Goal: Task Accomplishment & Management: Manage account settings

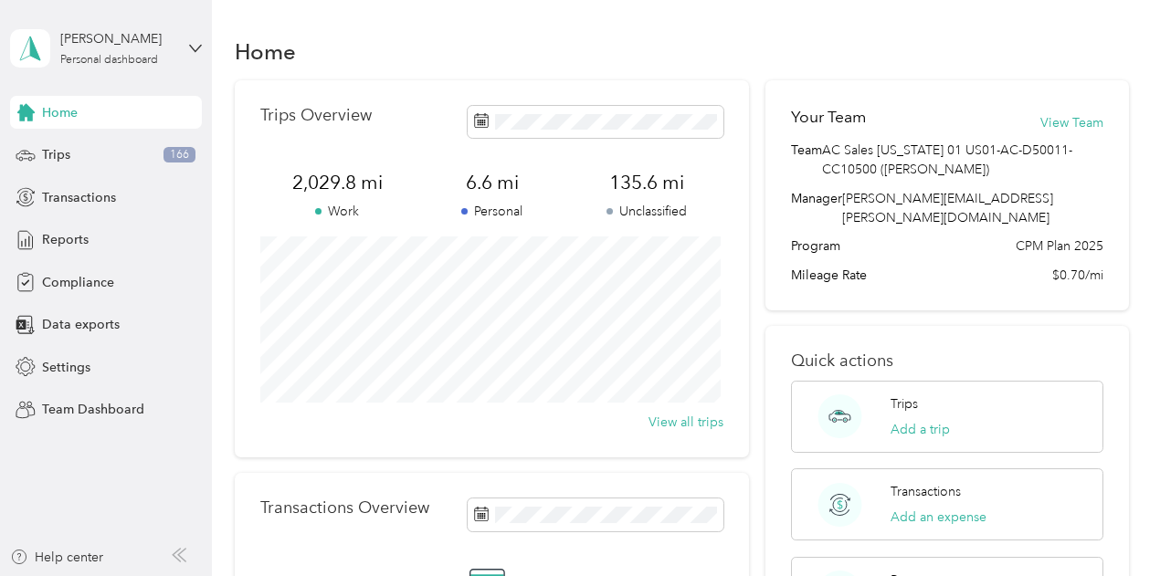
scroll to position [340, 0]
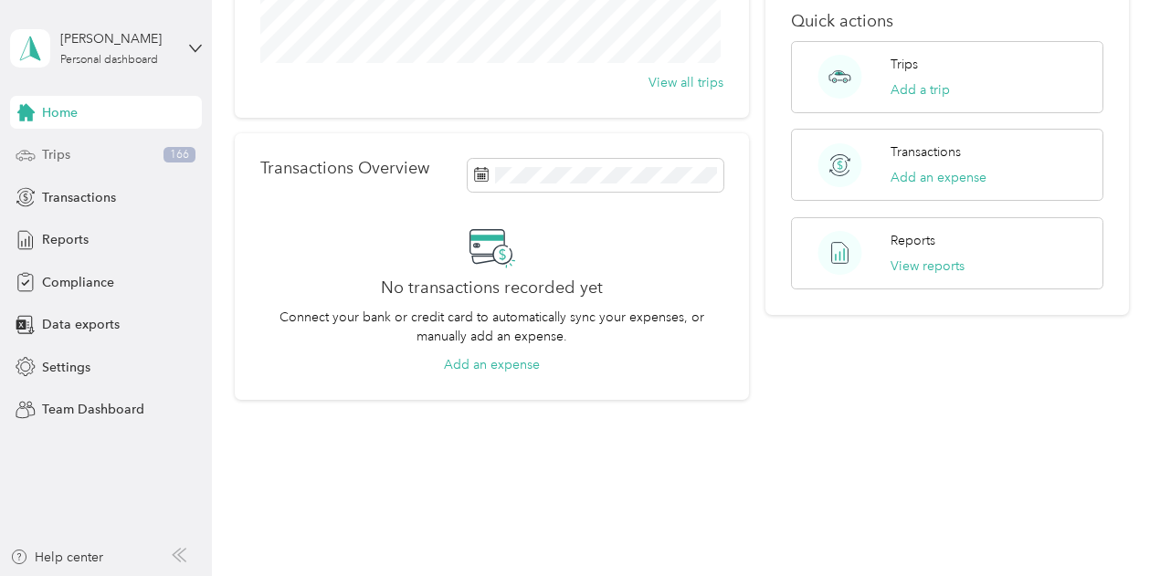
click at [88, 168] on div "Trips 166" at bounding box center [106, 155] width 192 height 33
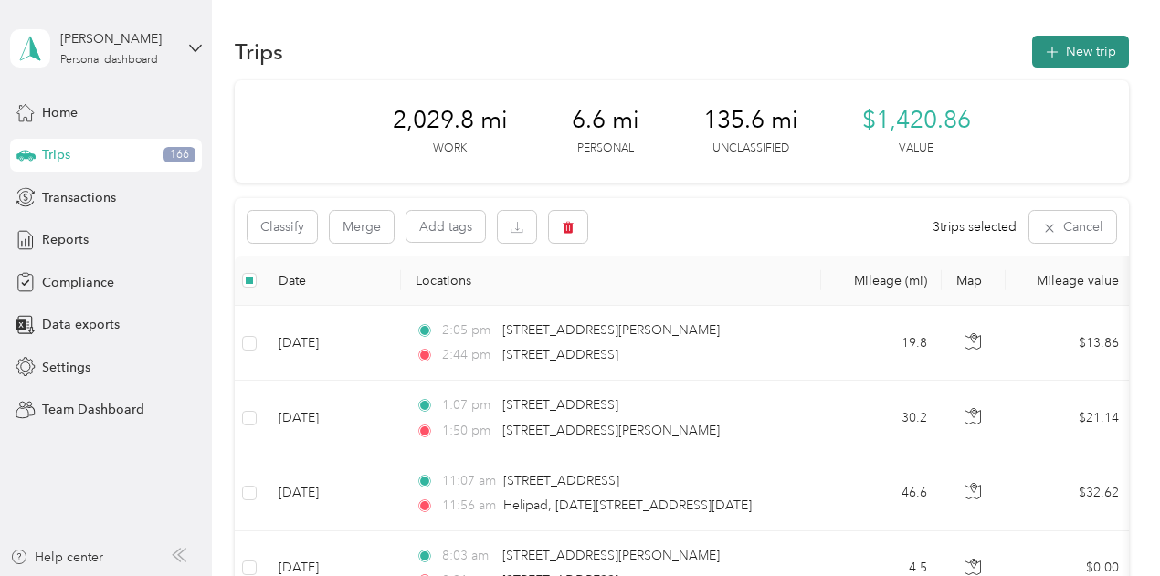
click at [1090, 53] on button "New trip" at bounding box center [1080, 52] width 97 height 32
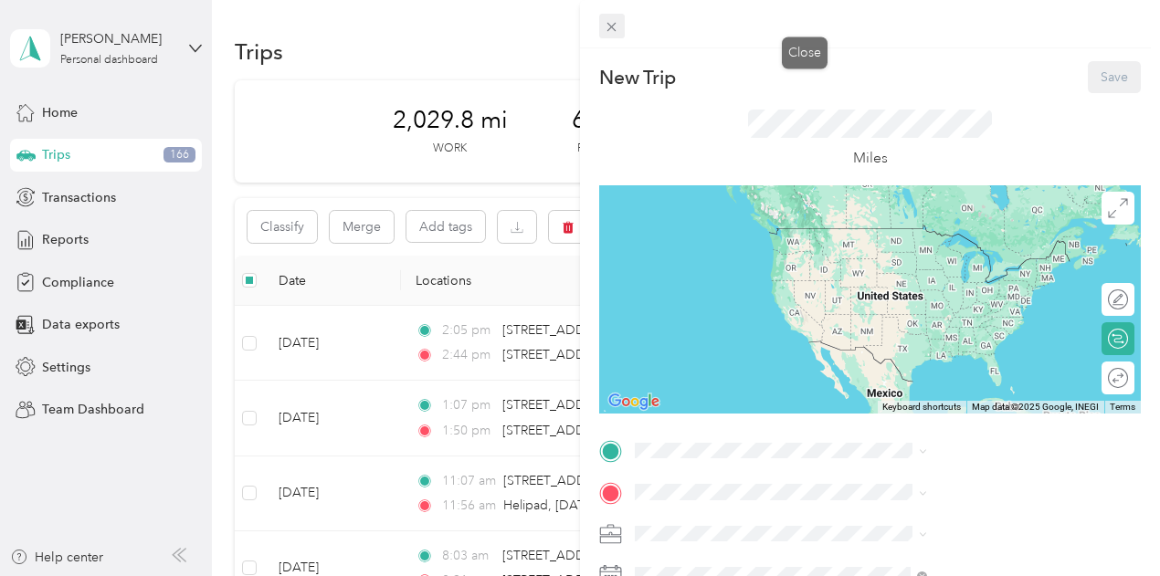
click at [619, 25] on icon at bounding box center [612, 27] width 16 height 16
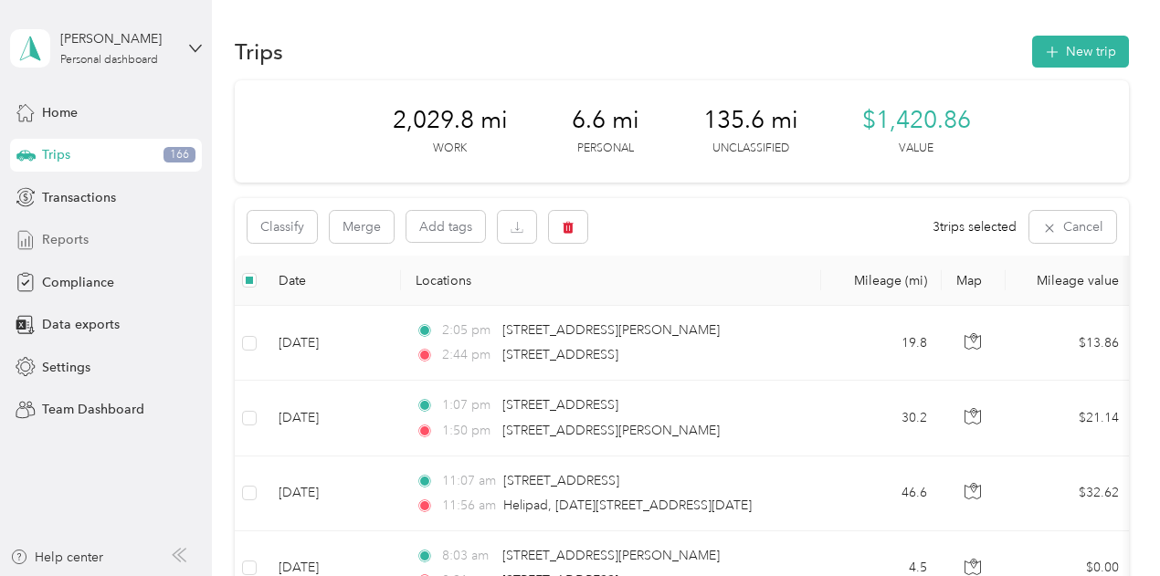
click at [79, 246] on span "Reports" at bounding box center [65, 239] width 47 height 19
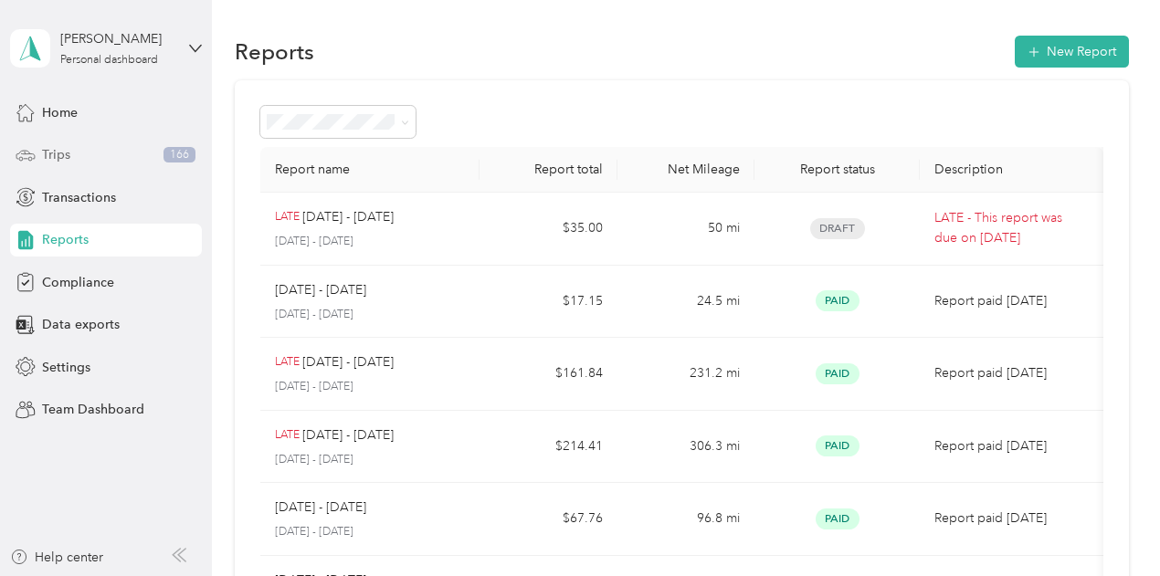
click at [100, 152] on div "Trips 166" at bounding box center [106, 155] width 192 height 33
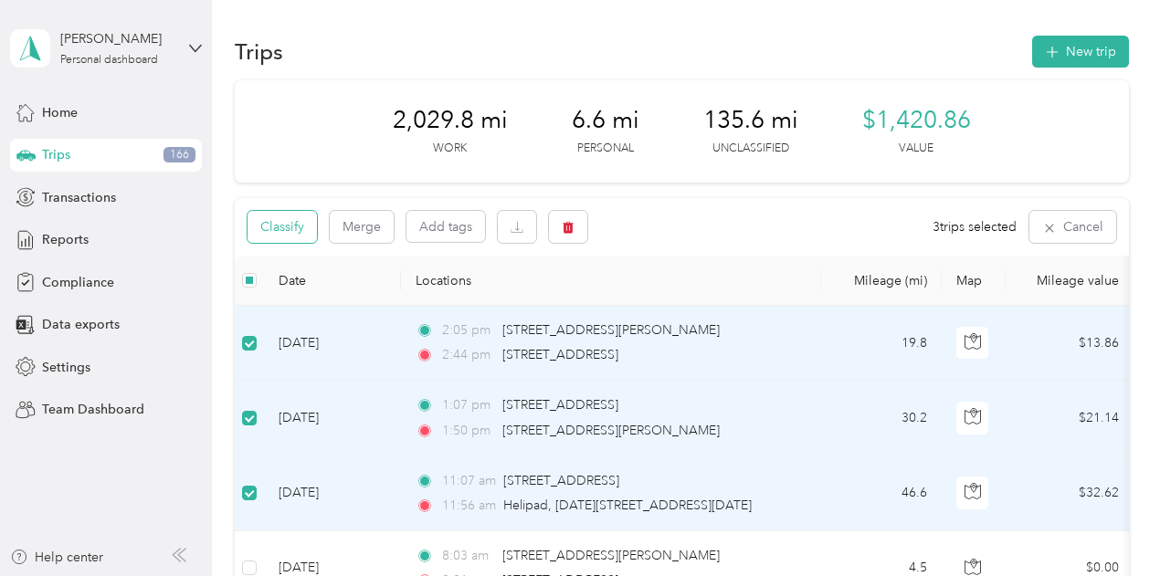
click at [289, 220] on button "Classify" at bounding box center [281, 227] width 69 height 32
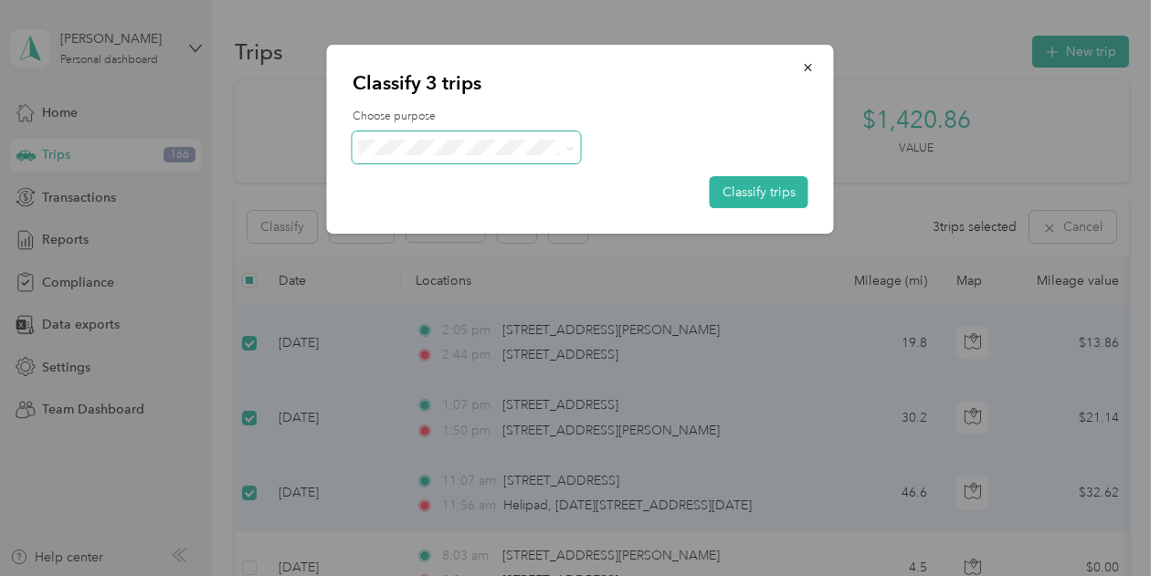
click at [433, 163] on span at bounding box center [467, 148] width 228 height 32
click at [482, 137] on span at bounding box center [467, 148] width 228 height 32
click at [486, 176] on span "Tobii Dynavox" at bounding box center [482, 181] width 170 height 19
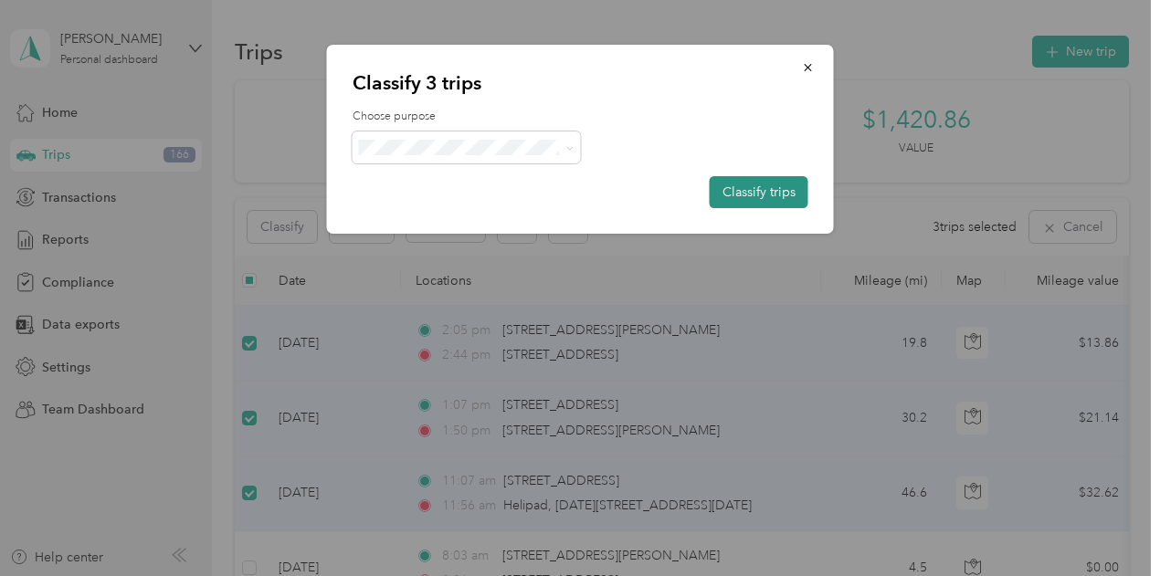
click at [750, 186] on button "Classify trips" at bounding box center [759, 192] width 99 height 32
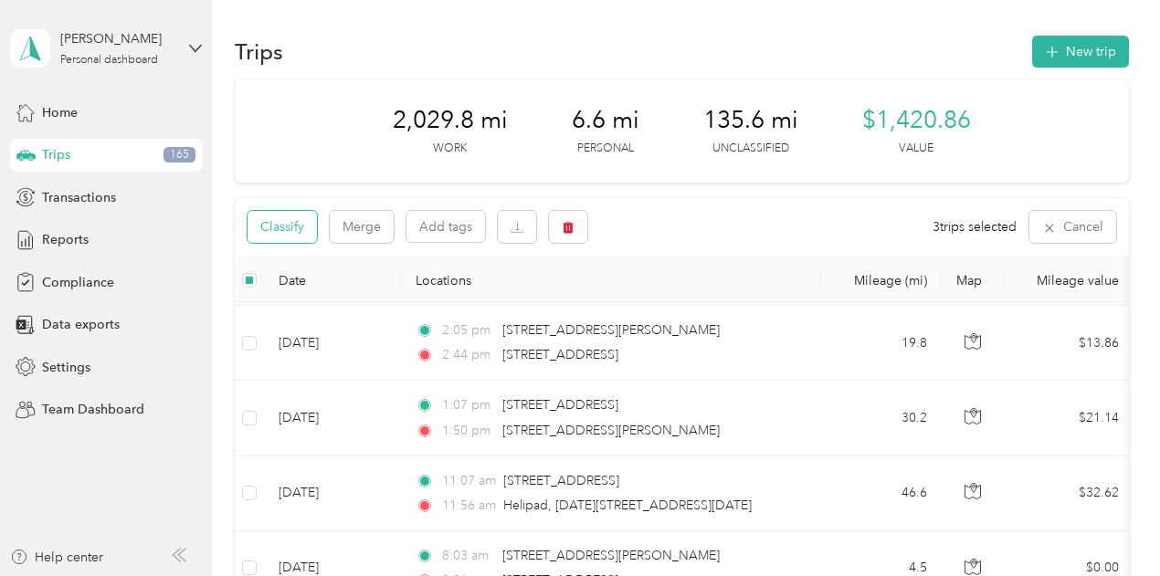
click at [290, 220] on button "Classify" at bounding box center [281, 227] width 69 height 32
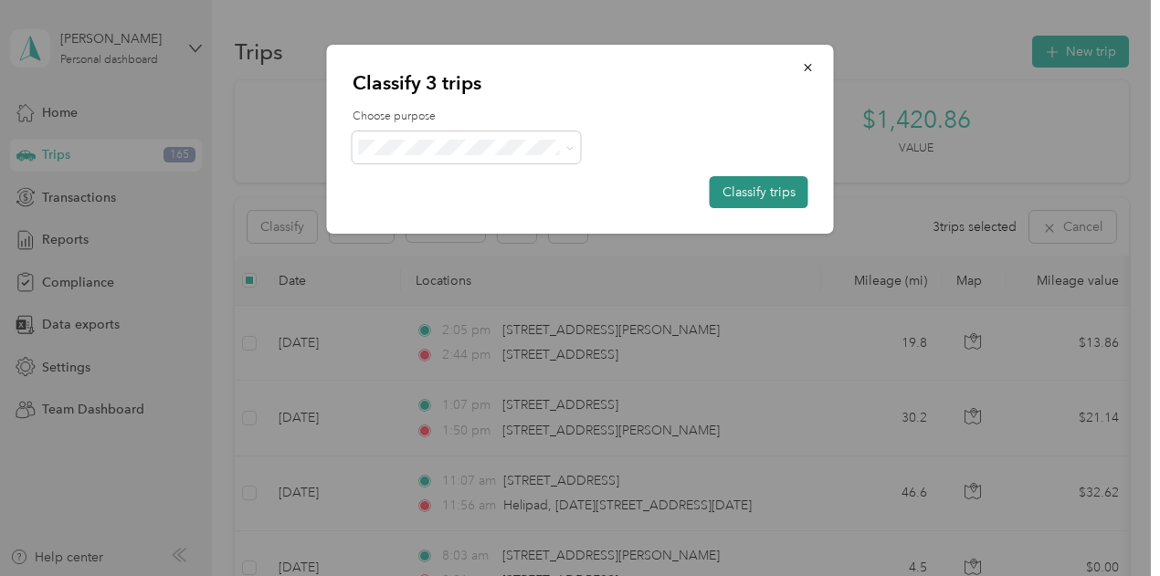
click at [727, 189] on button "Classify trips" at bounding box center [759, 192] width 99 height 32
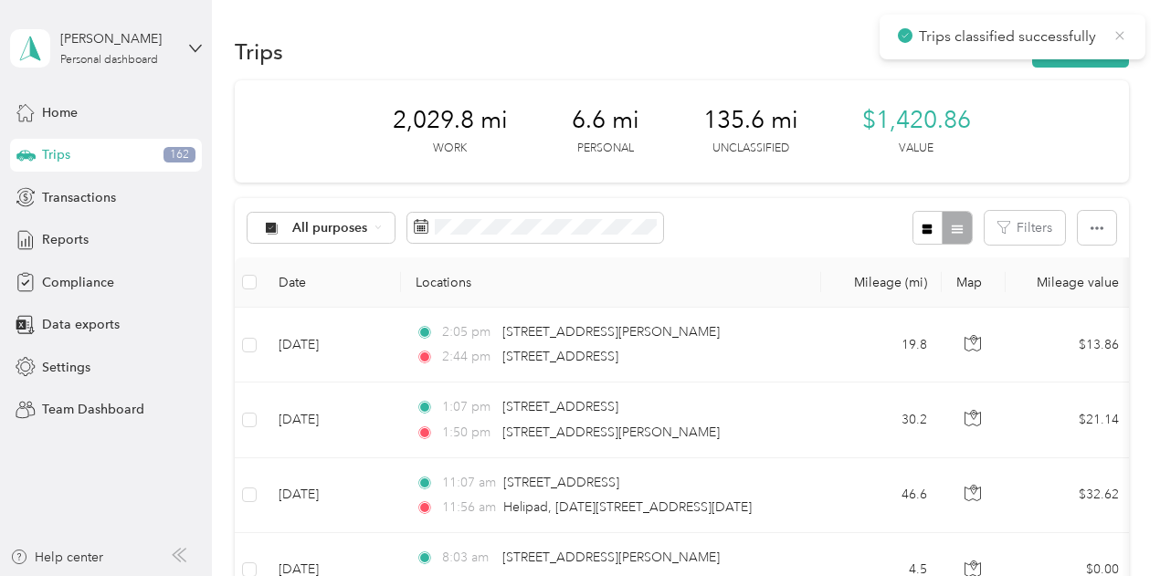
click at [1115, 36] on icon at bounding box center [1119, 35] width 15 height 16
click at [71, 237] on span "Reports" at bounding box center [65, 239] width 47 height 19
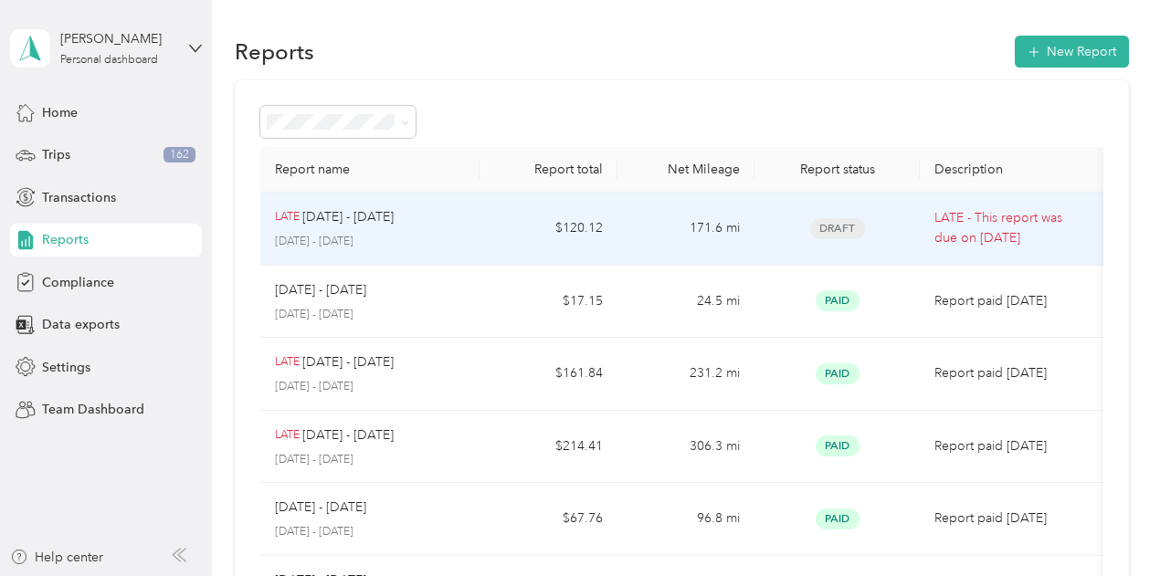
click at [336, 227] on div "LATE [DATE] - [DATE] [DATE] - [DATE]" at bounding box center [370, 228] width 191 height 43
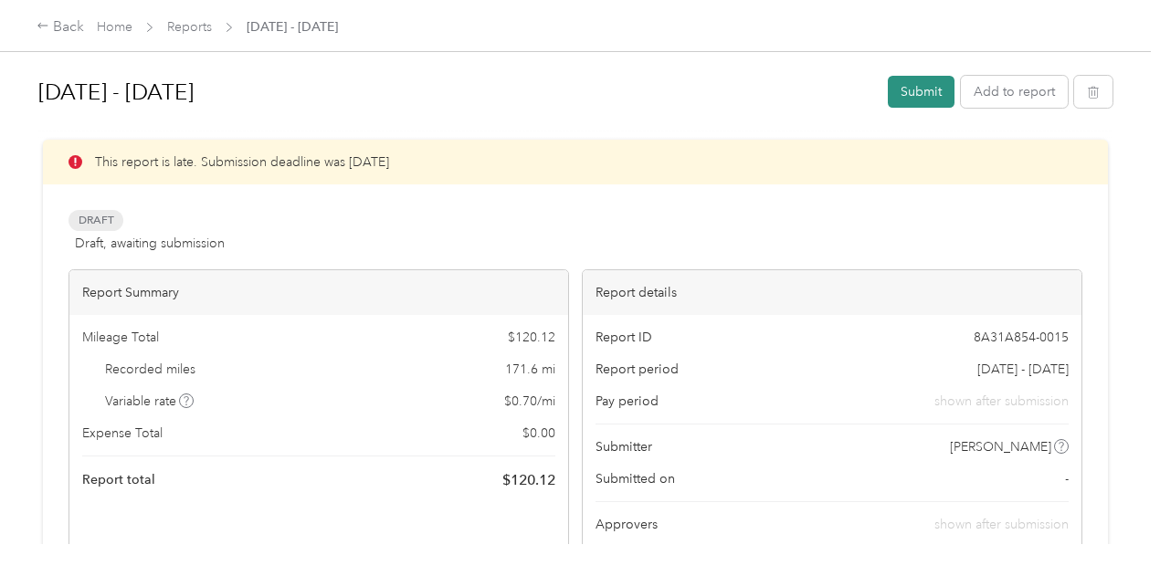
click at [916, 83] on button "Submit" at bounding box center [921, 92] width 67 height 32
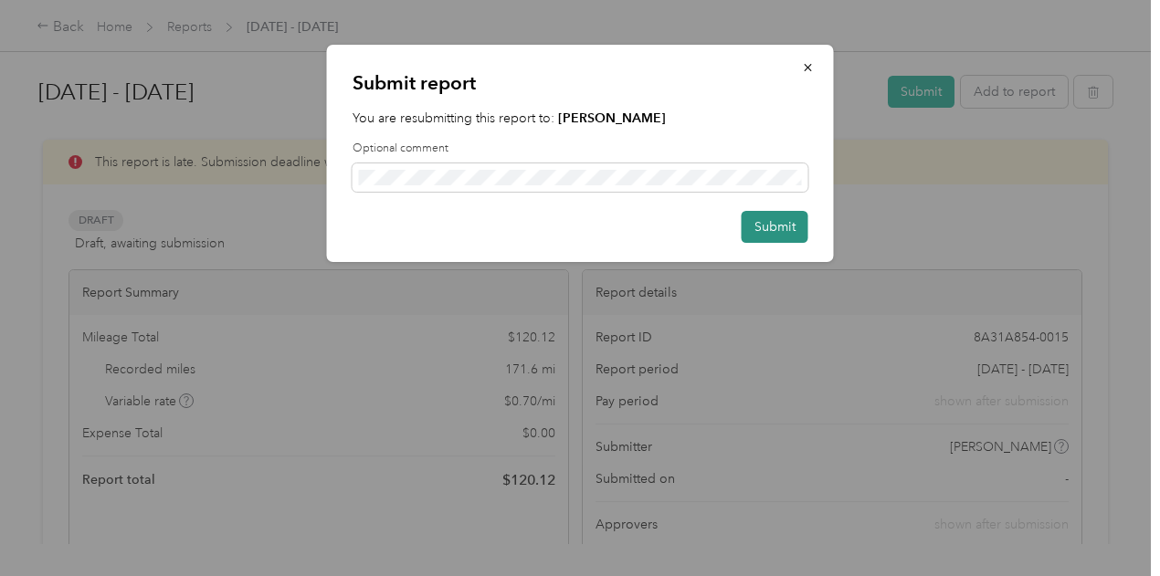
click at [769, 226] on button "Submit" at bounding box center [775, 227] width 67 height 32
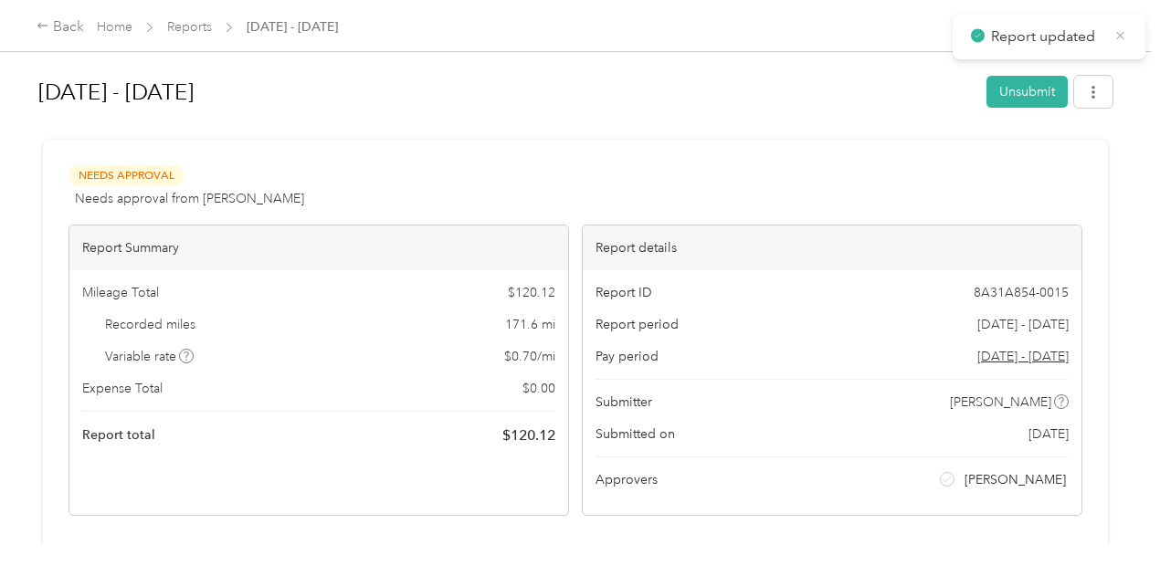
click at [1121, 37] on icon at bounding box center [1120, 35] width 14 height 16
